Goal: Task Accomplishment & Management: Manage account settings

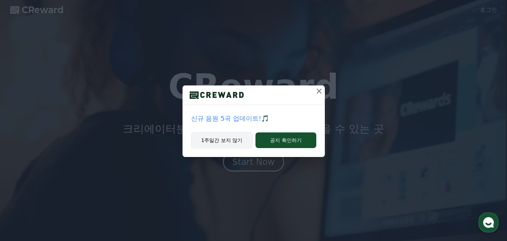
click at [228, 142] on button "1주일간 보지 않기" at bounding box center [222, 140] width 62 height 16
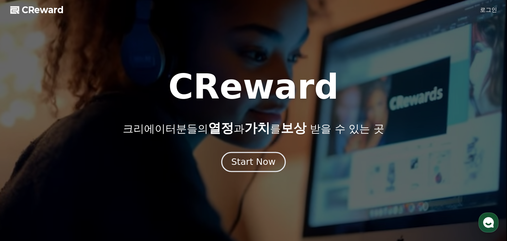
click at [244, 162] on div "Start Now" at bounding box center [253, 162] width 44 height 12
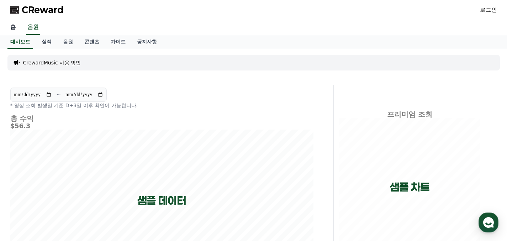
click at [16, 29] on link "홈" at bounding box center [13, 27] width 17 height 15
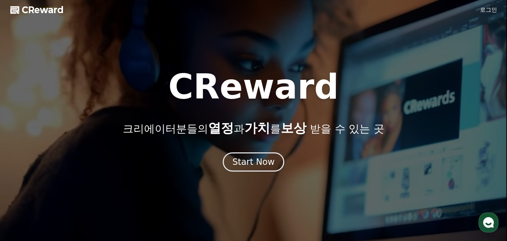
click at [483, 9] on link "로그인" at bounding box center [488, 10] width 17 height 9
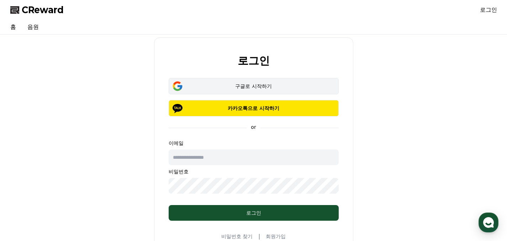
click at [263, 87] on div "구글로 시작하기" at bounding box center [253, 85] width 149 height 7
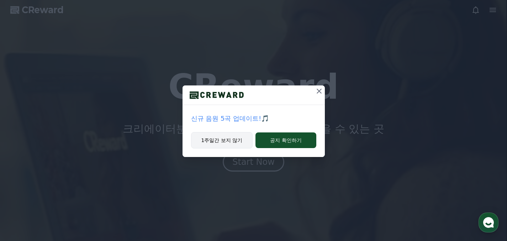
click at [226, 138] on button "1주일간 보지 않기" at bounding box center [222, 140] width 62 height 16
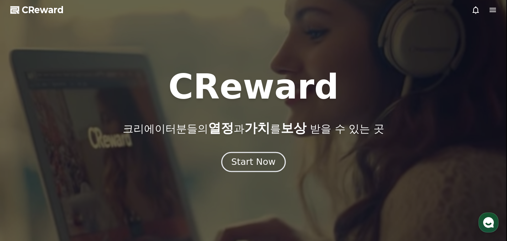
click at [258, 161] on div "Start Now" at bounding box center [253, 162] width 44 height 12
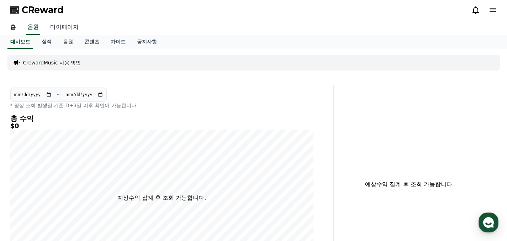
click at [54, 32] on link "마이페이지" at bounding box center [64, 27] width 40 height 15
select select "**********"
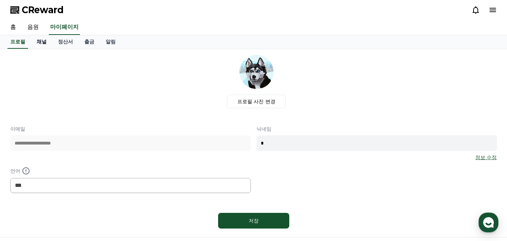
click at [37, 44] on link "채널" at bounding box center [41, 42] width 21 height 14
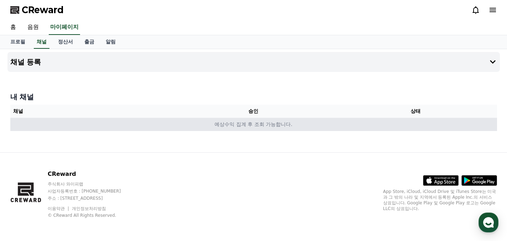
click at [259, 125] on td "예상수익 집계 후 조회 가능합니다." at bounding box center [253, 124] width 486 height 13
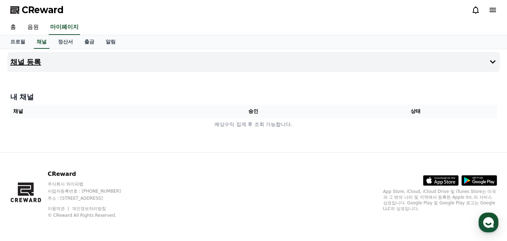
click at [486, 58] on button "채널 등록" at bounding box center [253, 62] width 492 height 20
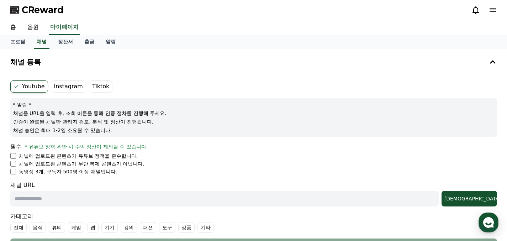
click at [61, 89] on label "Instagram" at bounding box center [68, 86] width 35 height 12
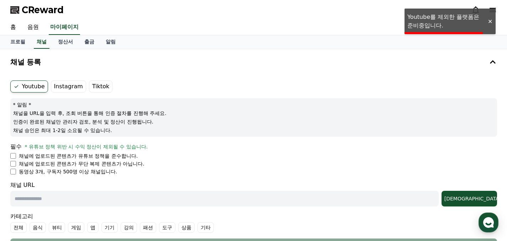
click at [61, 87] on label "Instagram" at bounding box center [68, 86] width 35 height 12
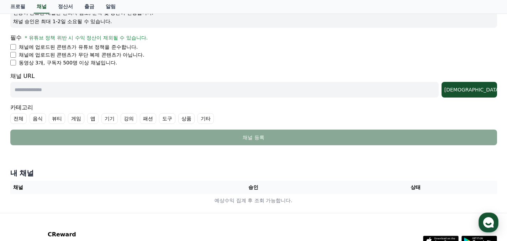
scroll to position [127, 0]
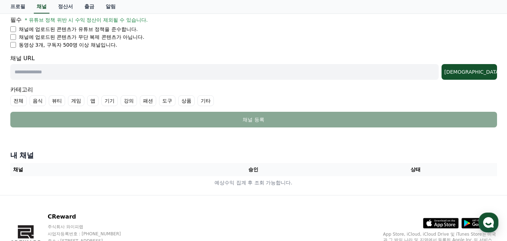
drag, startPoint x: 43, startPoint y: 38, endPoint x: 138, endPoint y: 27, distance: 95.5
click at [139, 26] on ul "채널에 업로드된 콘텐츠가 유튜브 정책을 준수합니다. 채널에 업로드된 콘텐츠가 무단 복제 콘텐츠가 아닙니다. 동영상 3개, 구독자 500명 이상…" at bounding box center [253, 37] width 486 height 23
click at [154, 54] on form "Youtube Instagram Tiktok * 알림 * 채널을 URL을 입력 후, 조회 버튼을 통해 인증 절차를 진행해 주세요. 인증이 완료…" at bounding box center [253, 41] width 486 height 174
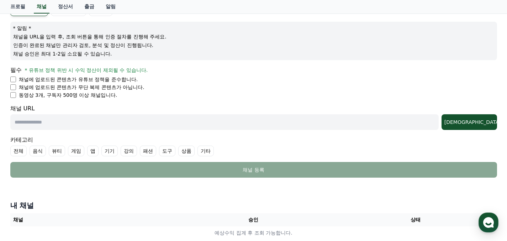
scroll to position [0, 0]
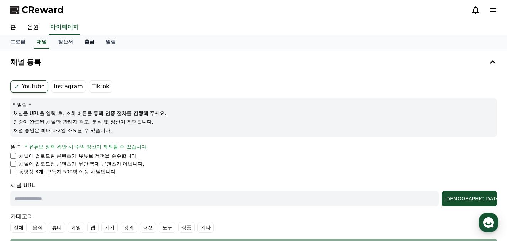
click at [85, 42] on link "출금" at bounding box center [89, 42] width 21 height 14
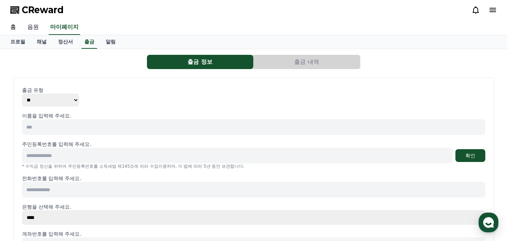
click at [29, 25] on link "음원" at bounding box center [33, 27] width 23 height 15
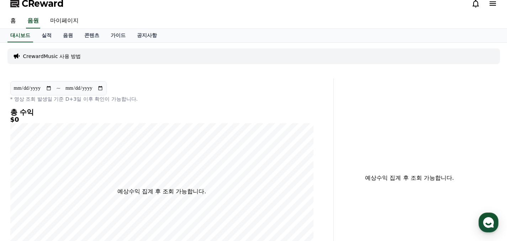
scroll to position [5, 0]
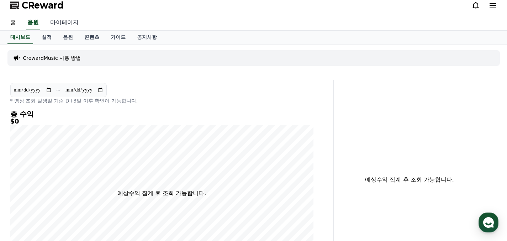
click at [59, 25] on link "마이페이지" at bounding box center [64, 22] width 40 height 15
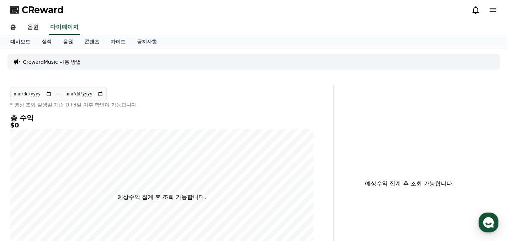
select select "**********"
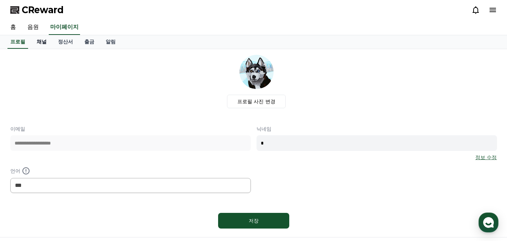
click at [42, 39] on link "채널" at bounding box center [41, 42] width 21 height 14
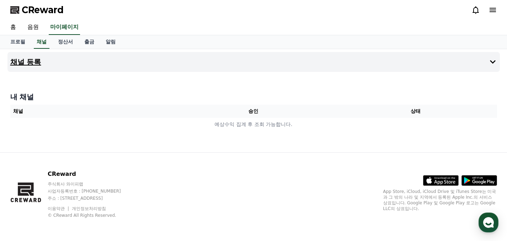
click at [70, 64] on button "채널 등록" at bounding box center [253, 62] width 492 height 20
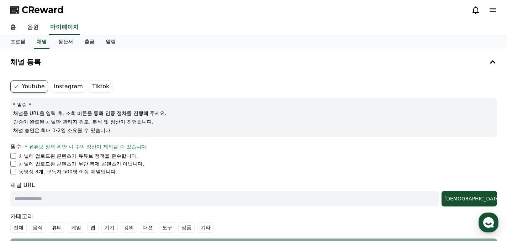
click at [63, 87] on label "Instagram" at bounding box center [68, 86] width 35 height 12
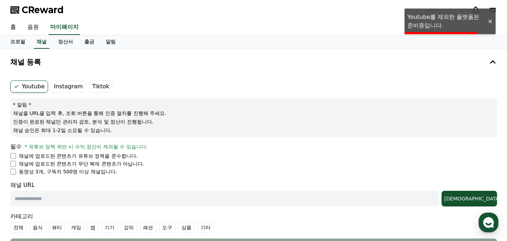
click at [97, 84] on label "Tiktok" at bounding box center [100, 86] width 23 height 12
